Goal: Information Seeking & Learning: Learn about a topic

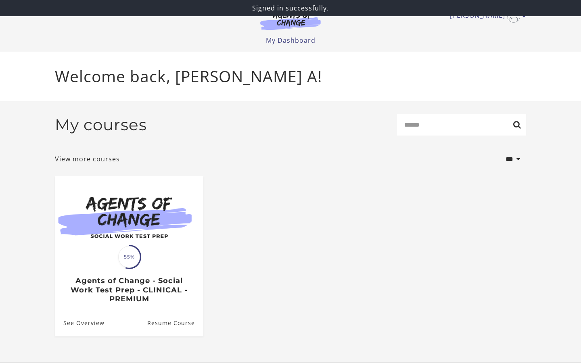
scroll to position [8, 0]
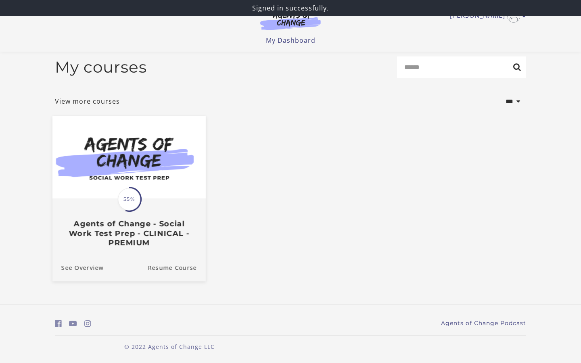
click at [144, 226] on h3 "Agents of Change - Social Work Test Prep - CLINICAL - PREMIUM" at bounding box center [129, 234] width 136 height 28
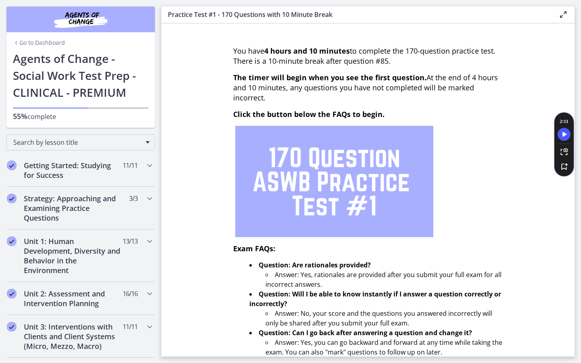
click at [58, 111] on div "55% complete" at bounding box center [81, 111] width 136 height 21
click at [61, 140] on span "Search by lesson title" at bounding box center [77, 142] width 128 height 9
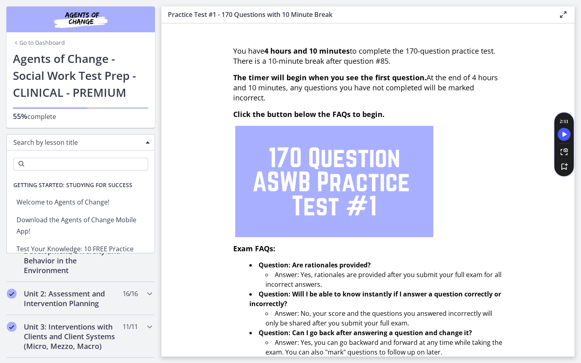
click at [23, 43] on link "Go to Dashboard" at bounding box center [39, 43] width 52 height 8
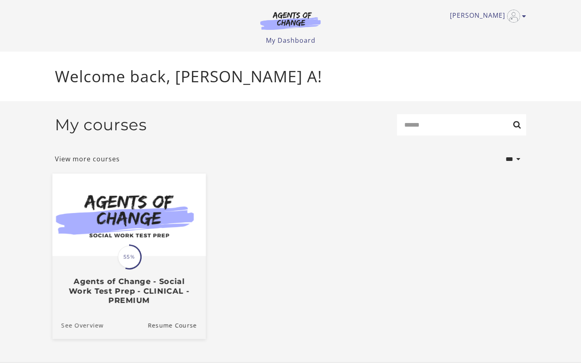
click at [84, 327] on link "See Overview" at bounding box center [77, 325] width 51 height 27
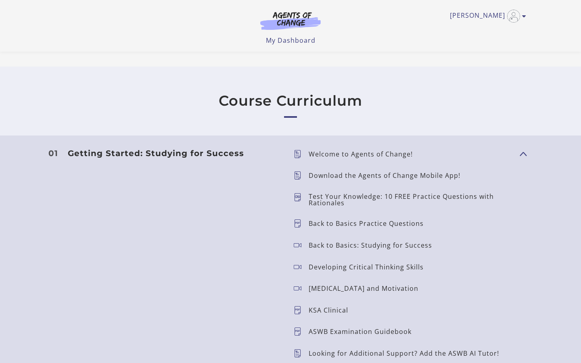
scroll to position [622, 0]
click at [368, 195] on p "Test Your Knowledge: 10 FREE Practice Questions with Rationales" at bounding box center [411, 199] width 205 height 13
click at [529, 149] on div "Getting Started: Studying for Success Show Content Welcome to Agents of Change!…" at bounding box center [290, 269] width 484 height 243
click at [520, 150] on span "Show Content" at bounding box center [520, 152] width 0 height 71
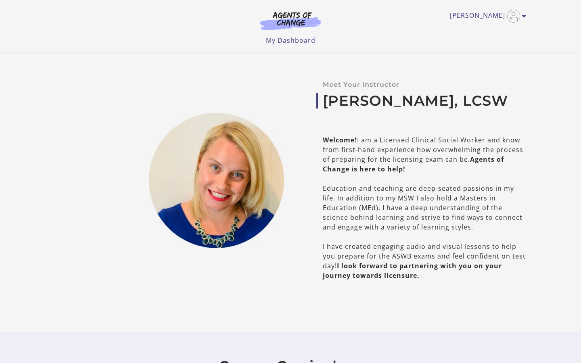
scroll to position [0, 0]
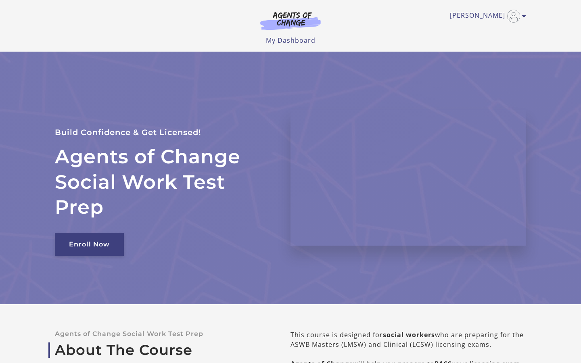
click at [86, 238] on link "Enroll Now" at bounding box center [89, 244] width 69 height 23
